Goal: Find specific page/section: Find specific page/section

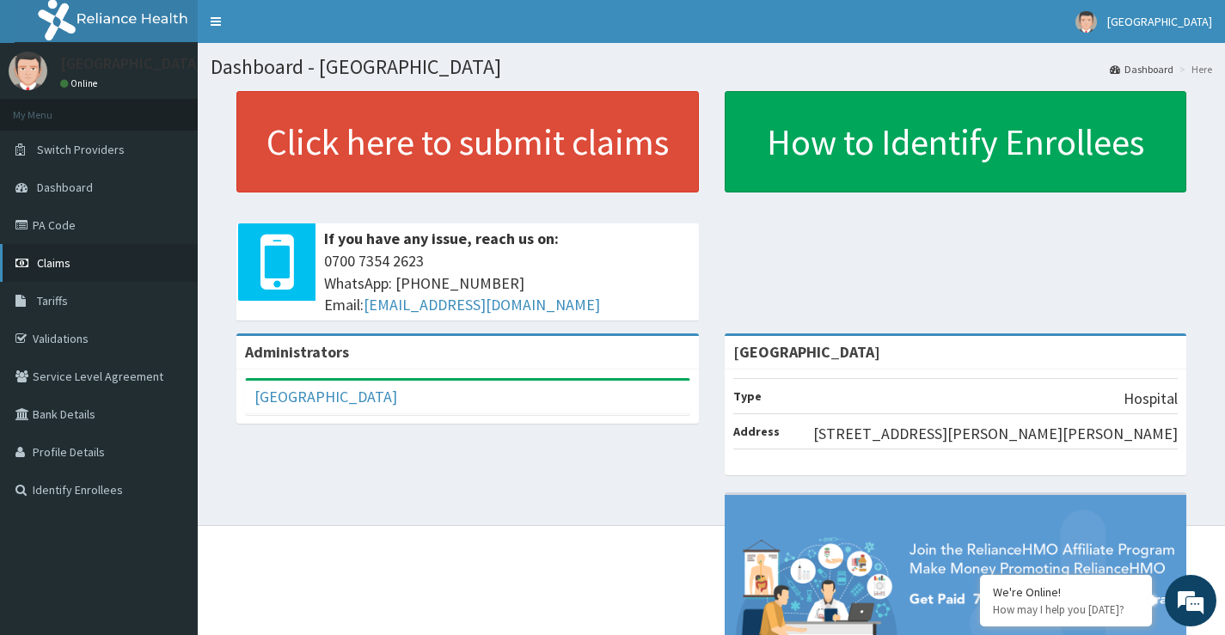
click at [55, 265] on span "Claims" at bounding box center [54, 262] width 34 height 15
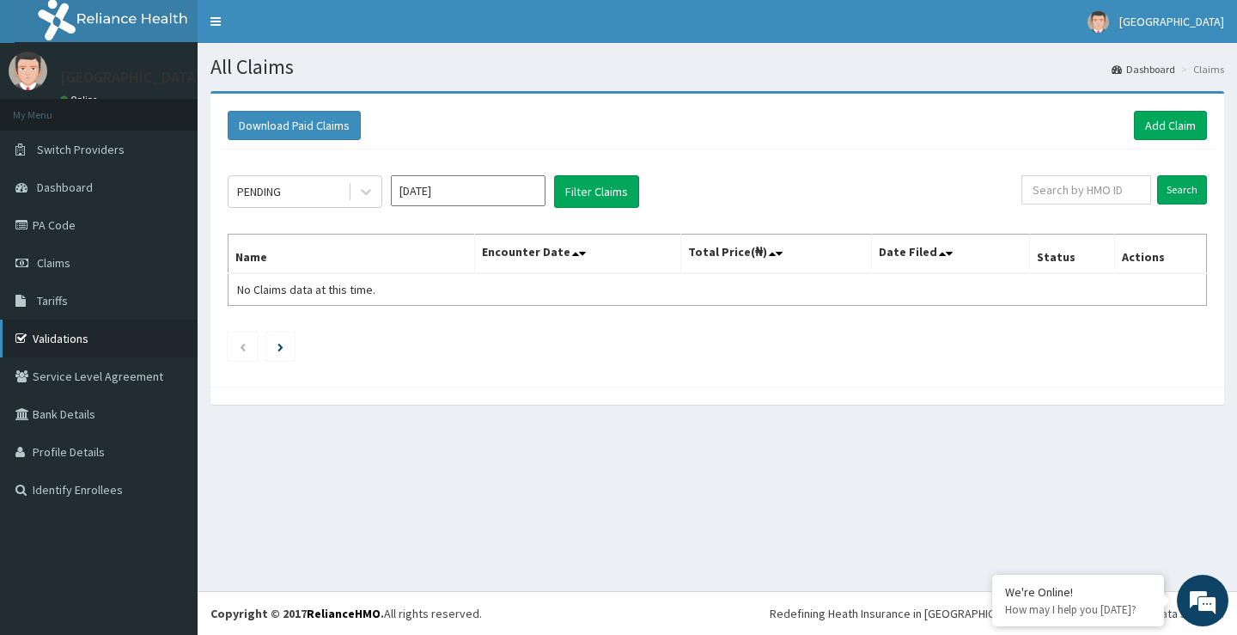
click at [64, 339] on link "Validations" at bounding box center [99, 339] width 198 height 38
